Goal: Task Accomplishment & Management: Manage account settings

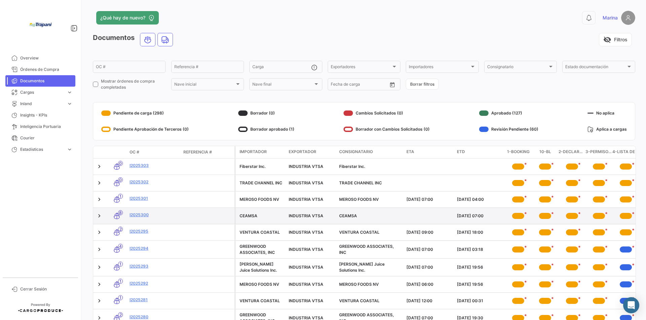
scroll to position [42, 0]
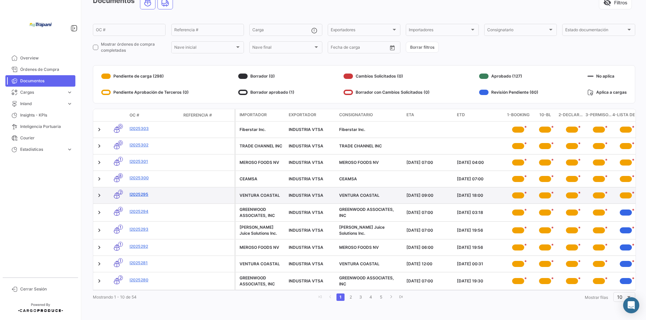
click at [135, 192] on link "I2025295" at bounding box center [153, 195] width 48 height 6
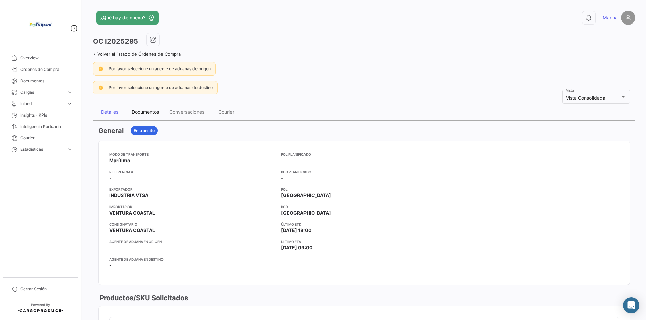
click at [153, 111] on div "Documentos" at bounding box center [145, 112] width 28 height 6
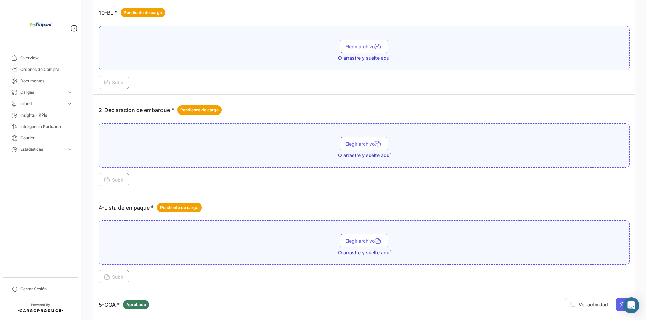
scroll to position [267, 0]
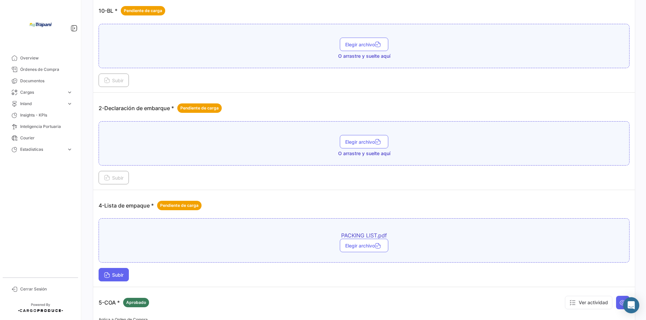
click at [112, 273] on span "Subir" at bounding box center [114, 275] width 20 height 6
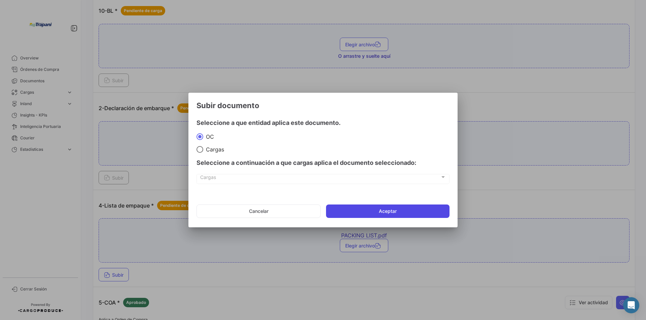
click at [410, 214] on button "Aceptar" at bounding box center [387, 211] width 123 height 13
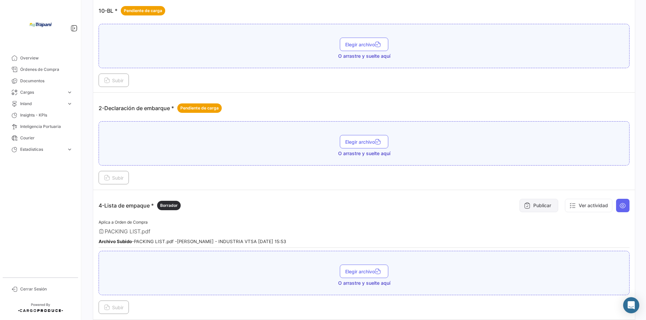
click at [535, 207] on button "Publicar" at bounding box center [538, 205] width 39 height 13
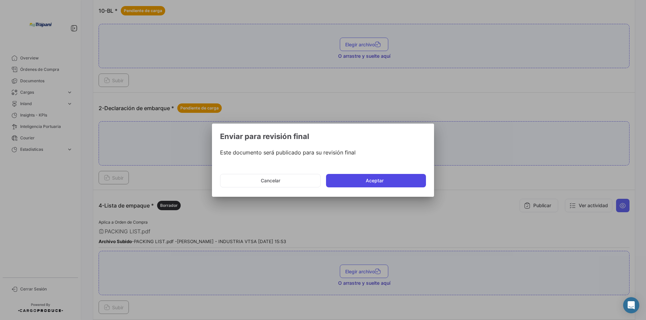
click at [385, 182] on button "Aceptar" at bounding box center [376, 180] width 100 height 13
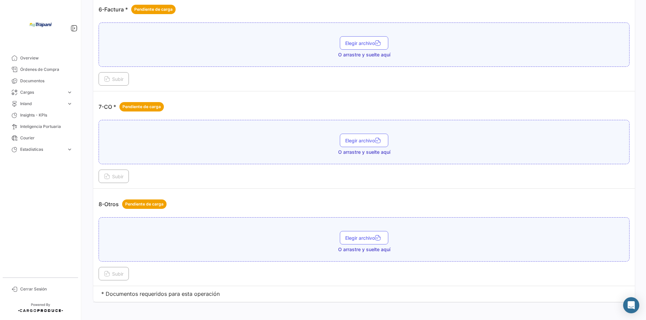
scroll to position [742, 0]
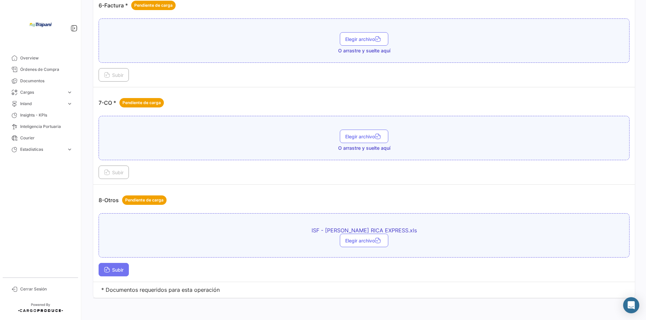
click at [118, 269] on span "Subir" at bounding box center [114, 270] width 20 height 6
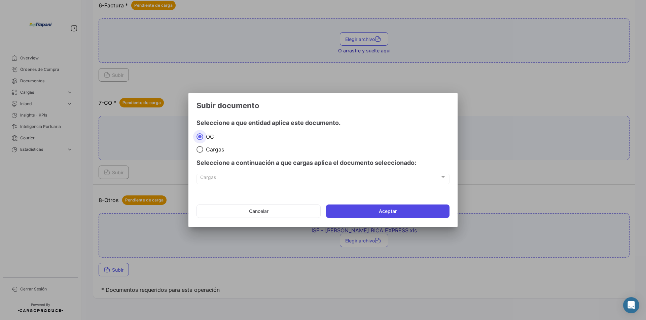
click at [375, 208] on button "Aceptar" at bounding box center [387, 211] width 123 height 13
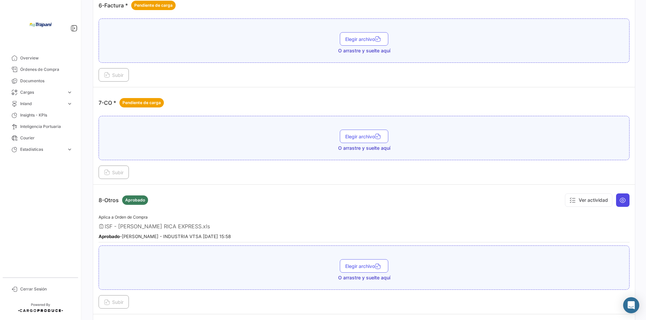
click at [619, 199] on icon at bounding box center [622, 200] width 7 height 7
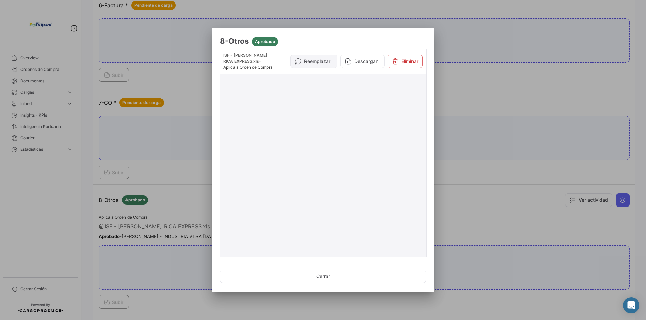
click at [310, 64] on button "Reemplazar" at bounding box center [313, 61] width 47 height 13
click at [405, 65] on button "Eliminar" at bounding box center [404, 61] width 35 height 13
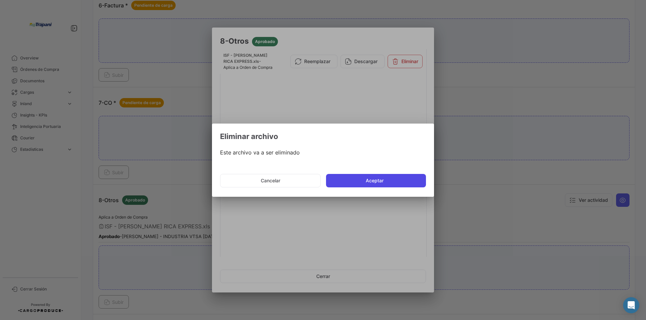
click at [353, 183] on button "Aceptar" at bounding box center [376, 180] width 100 height 13
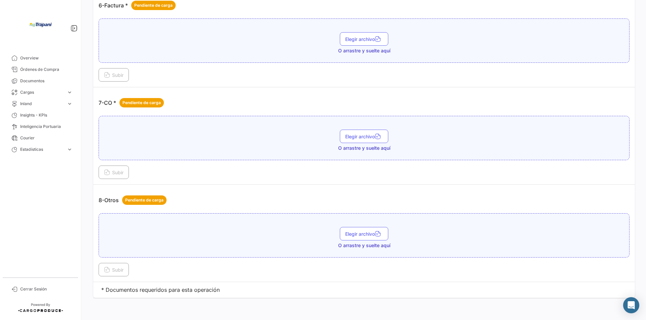
click at [254, 233] on div "Elegir archivo O arrastre y suelte aquí" at bounding box center [363, 238] width 523 height 22
click at [123, 269] on span "Subir" at bounding box center [114, 270] width 20 height 6
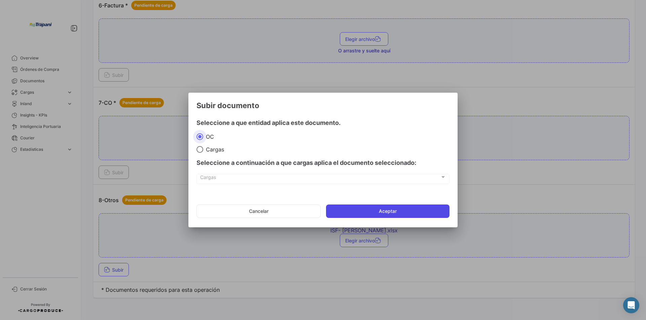
click at [415, 209] on button "Aceptar" at bounding box center [387, 211] width 123 height 13
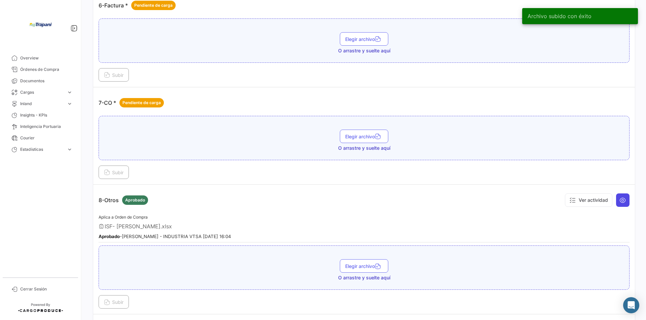
click at [620, 199] on icon at bounding box center [622, 200] width 7 height 7
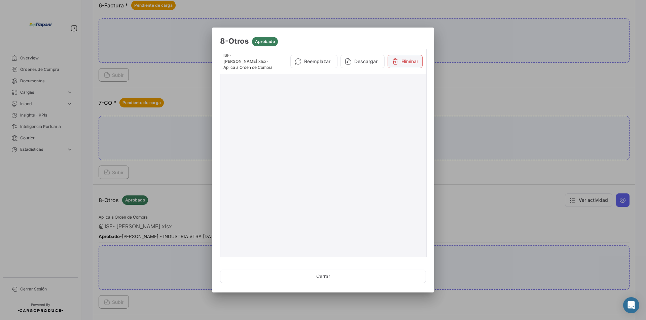
click at [397, 60] on button "Eliminar" at bounding box center [404, 61] width 35 height 13
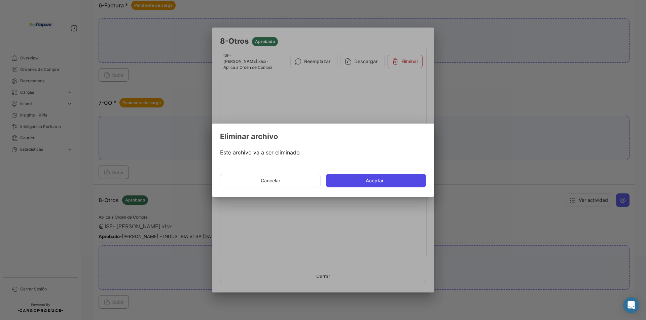
click at [346, 182] on button "Aceptar" at bounding box center [376, 180] width 100 height 13
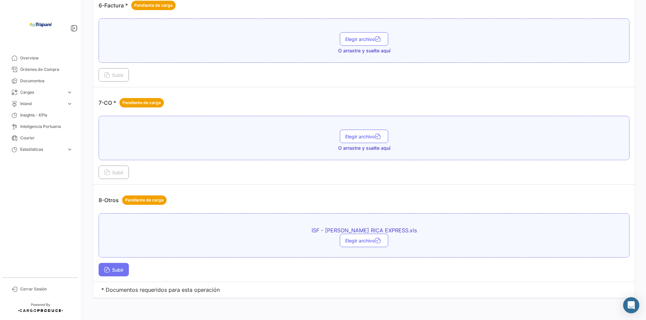
click at [115, 266] on button "Subir" at bounding box center [114, 269] width 30 height 13
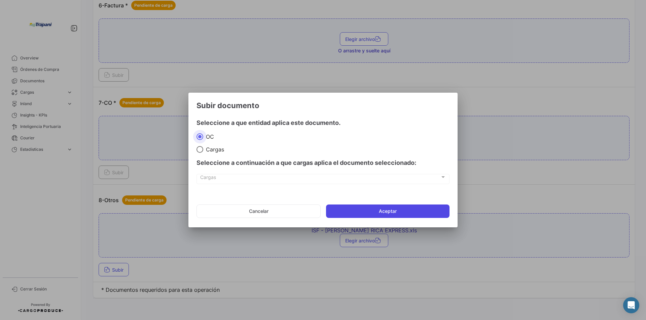
click at [383, 210] on button "Aceptar" at bounding box center [387, 211] width 123 height 13
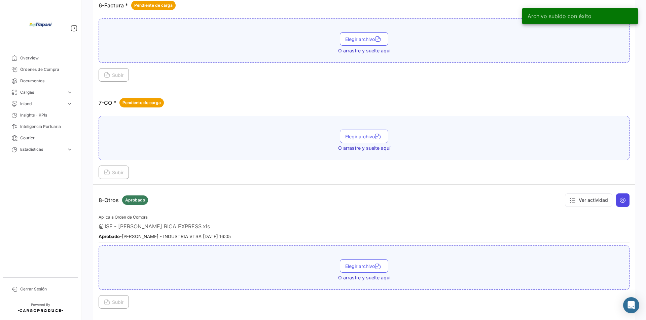
click at [619, 197] on icon at bounding box center [622, 200] width 7 height 7
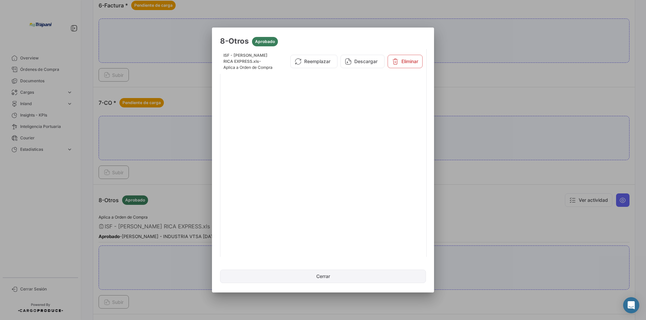
click at [325, 276] on button "Cerrar" at bounding box center [323, 276] width 206 height 13
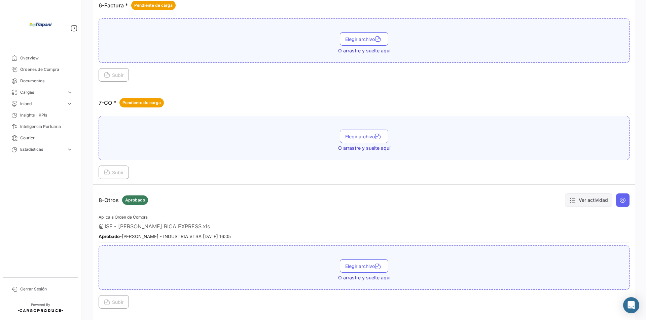
click at [583, 200] on button "Ver actividad" at bounding box center [588, 200] width 47 height 13
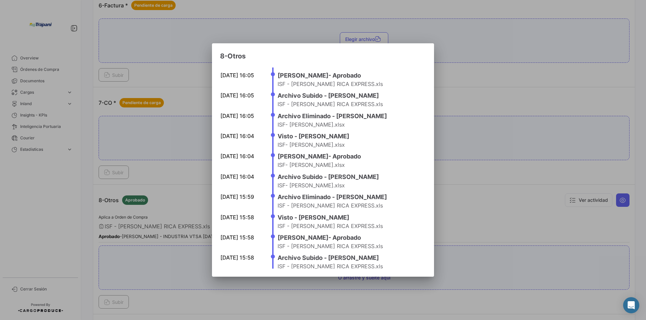
scroll to position [12, 0]
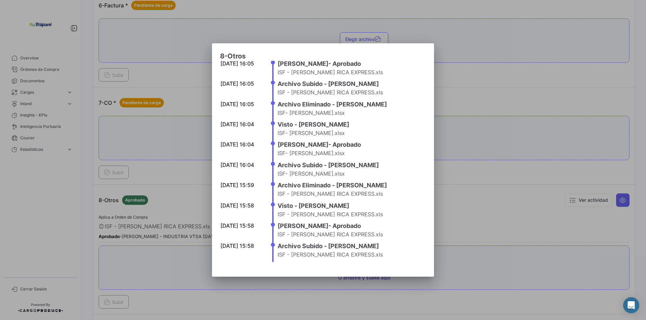
click at [149, 287] on div at bounding box center [323, 160] width 646 height 320
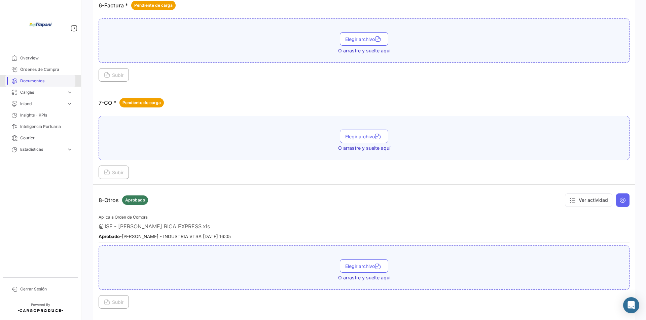
click at [39, 83] on span "Documentos" at bounding box center [46, 81] width 52 height 6
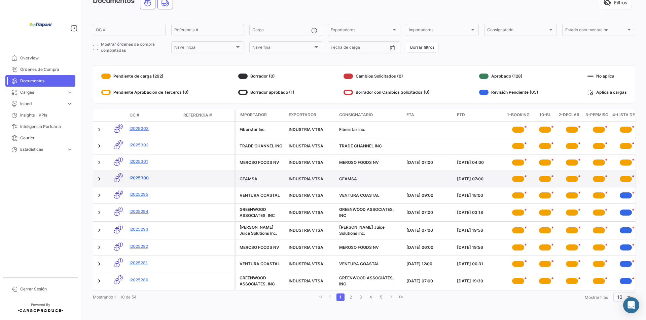
click at [142, 175] on link "I2025300" at bounding box center [153, 178] width 48 height 6
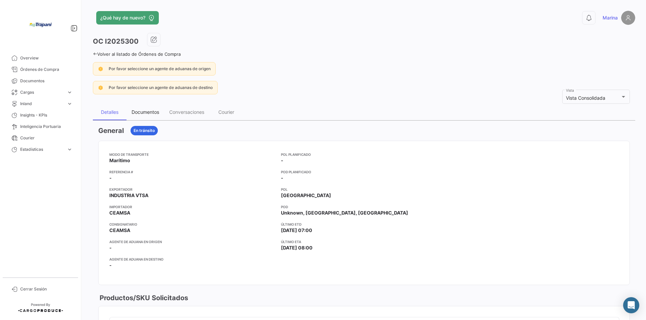
click at [148, 116] on div "Documentos" at bounding box center [145, 112] width 38 height 16
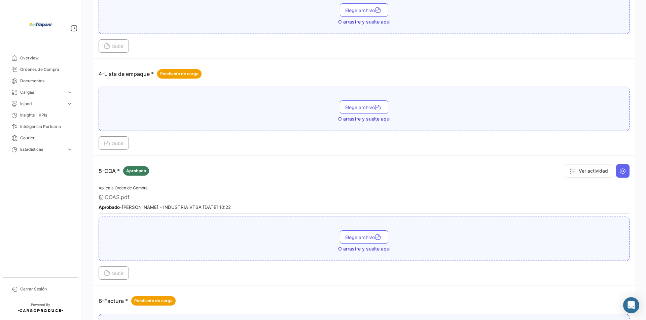
scroll to position [404, 0]
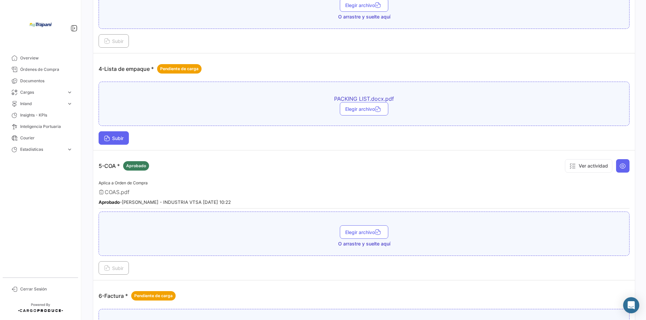
click at [114, 134] on button "Subir" at bounding box center [114, 137] width 30 height 13
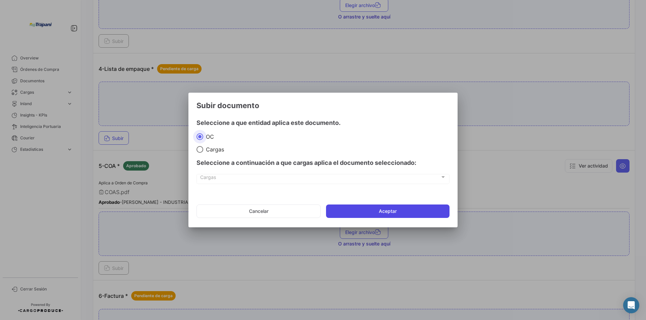
click at [365, 212] on button "Aceptar" at bounding box center [387, 211] width 123 height 13
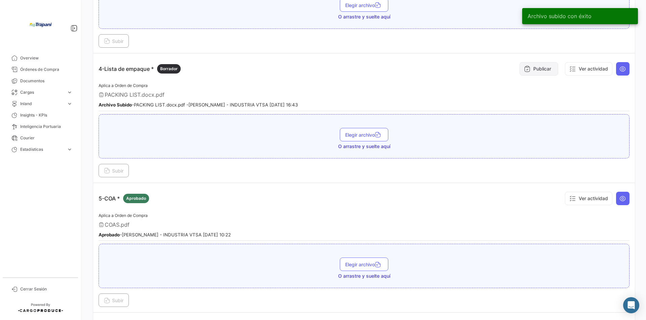
click at [535, 69] on button "Publicar" at bounding box center [538, 68] width 39 height 13
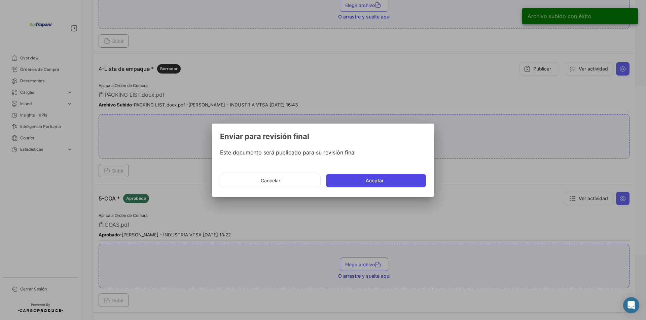
click at [390, 184] on button "Aceptar" at bounding box center [376, 180] width 100 height 13
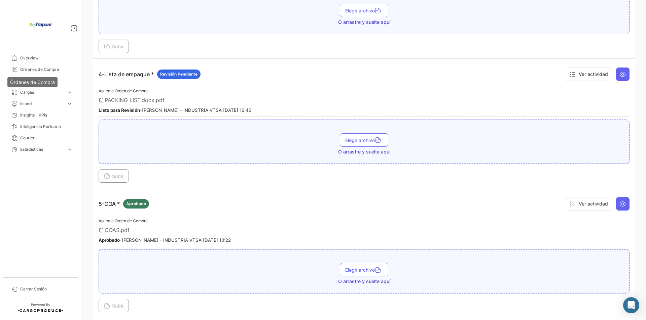
click at [25, 80] on div "Órdenes de Compra" at bounding box center [32, 82] width 50 height 10
click at [34, 82] on span "Documentos" at bounding box center [46, 81] width 52 height 6
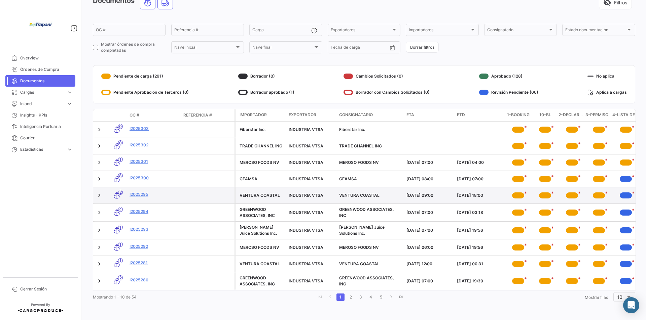
scroll to position [42, 0]
